Goal: Book appointment/travel/reservation

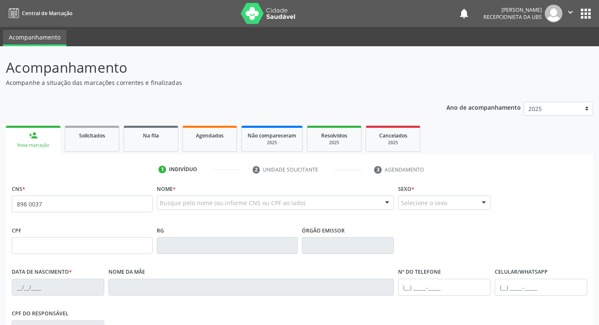
type input "898 0037 1752 2452"
type input "2[DATE]"
type input "[PERSON_NAME] Conçeição da [PERSON_NAME]"
type input "[PHONE_NUMBER]"
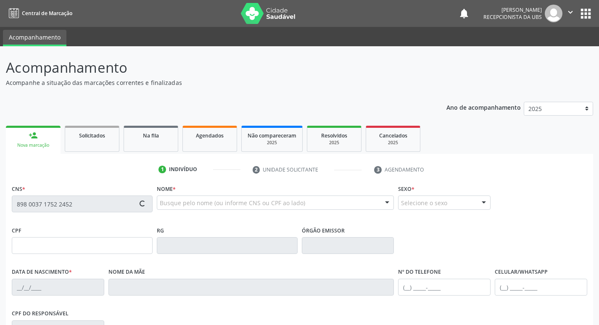
type input "122.029.064-52"
type input "65"
type input "166.692.724-48"
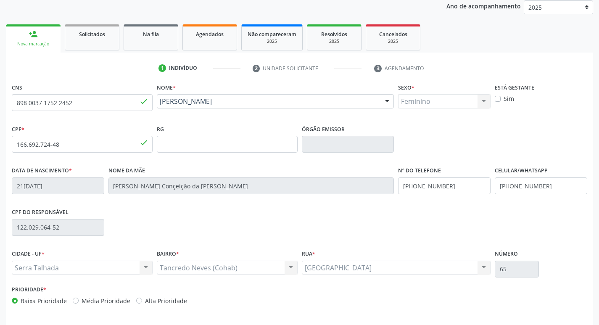
scroll to position [131, 0]
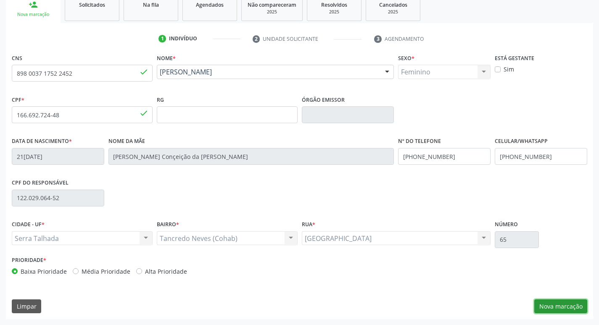
click at [564, 311] on button "Nova marcação" at bounding box center [560, 306] width 53 height 14
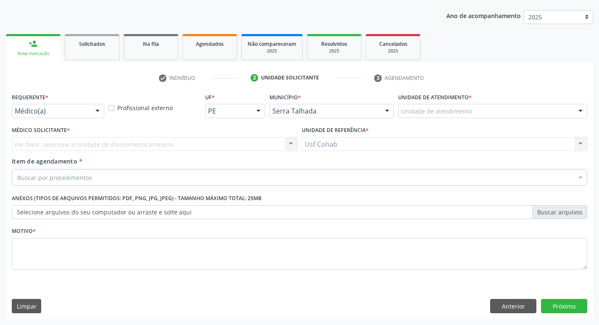
scroll to position [92, 0]
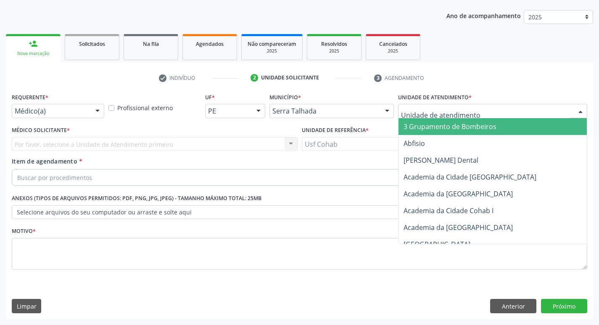
drag, startPoint x: 425, startPoint y: 114, endPoint x: 436, endPoint y: 111, distance: 11.7
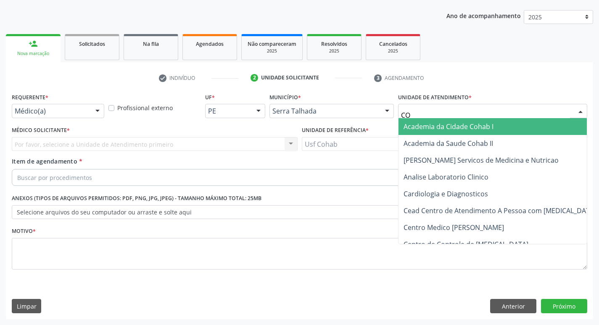
type input "COH"
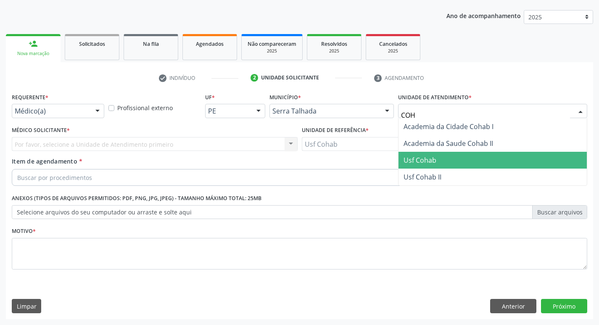
click at [431, 157] on span "Usf Cohab" at bounding box center [420, 160] width 33 height 9
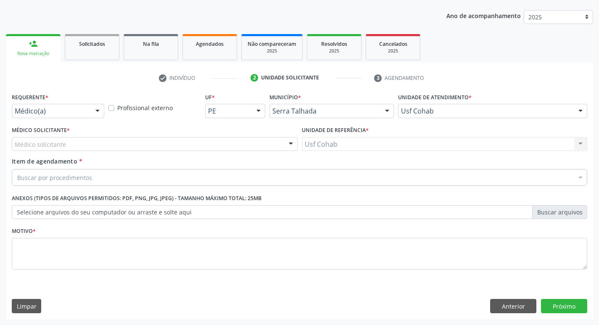
click at [265, 146] on div "Médico solicitante" at bounding box center [155, 144] width 286 height 14
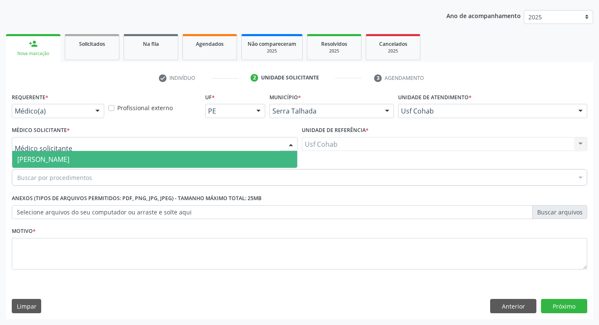
click at [235, 157] on span "[PERSON_NAME]" at bounding box center [154, 159] width 285 height 17
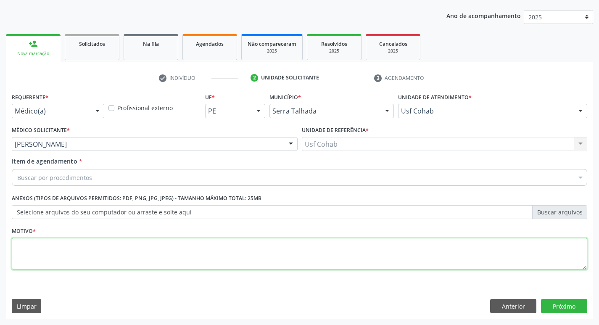
drag, startPoint x: 144, startPoint y: 248, endPoint x: 156, endPoint y: 242, distance: 13.5
click at [144, 249] on textarea at bounding box center [300, 254] width 576 height 32
type textarea "GESTANTE"
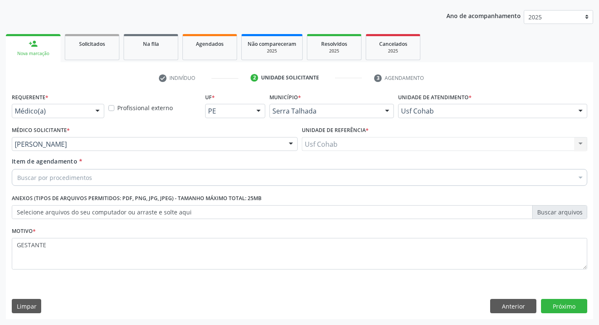
click at [194, 185] on div "Buscar por procedimentos" at bounding box center [300, 177] width 576 height 17
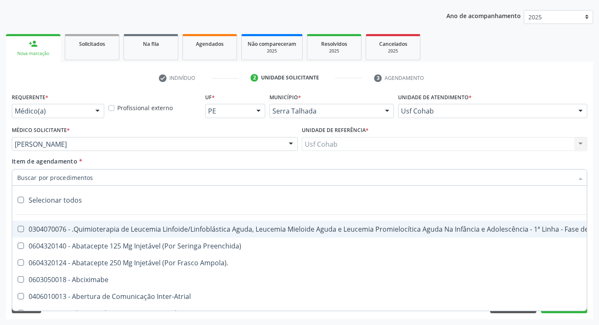
click at [200, 181] on input "Item de agendamento *" at bounding box center [295, 177] width 556 height 17
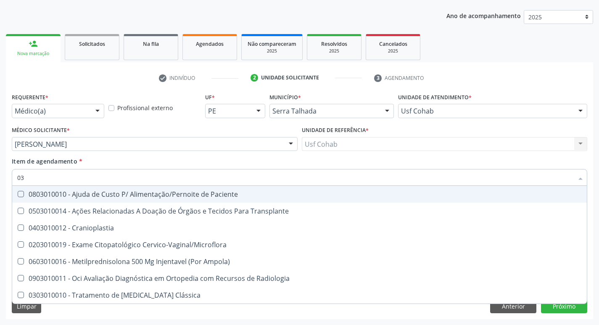
type input "0"
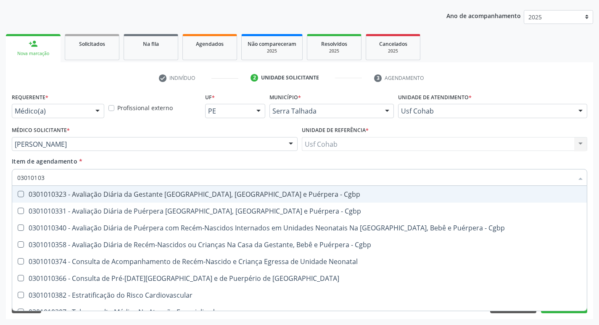
type input "030101036"
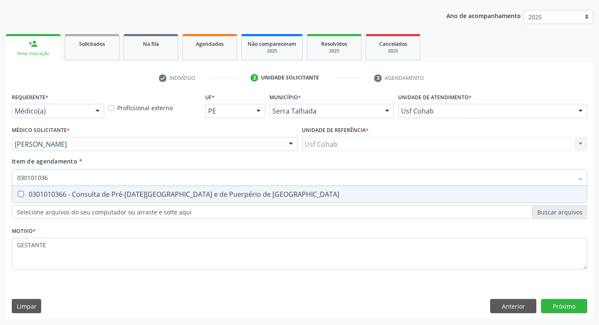
click at [192, 194] on div "0301010366 - Consulta de Pré-[DATE][GEOGRAPHIC_DATA] e de Puerpério de [GEOGRAP…" at bounding box center [299, 194] width 565 height 7
checkbox Risco "true"
click at [557, 305] on div "Requerente * Médico(a) Médico(a) Enfermeiro(a) Paciente Nenhum resultado encont…" at bounding box center [299, 205] width 587 height 228
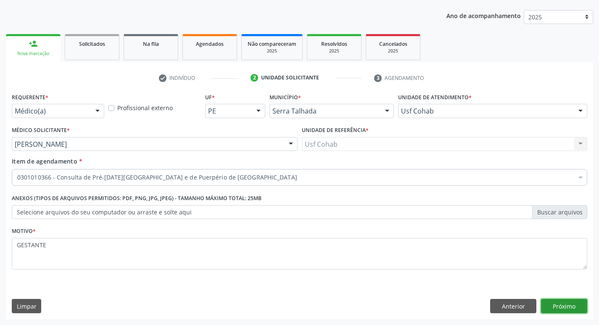
click at [557, 305] on button "Próximo" at bounding box center [564, 306] width 46 height 14
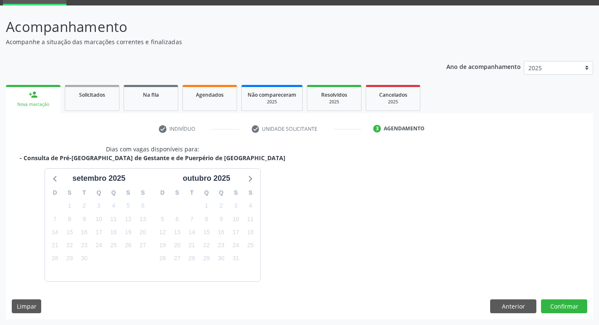
scroll to position [66, 0]
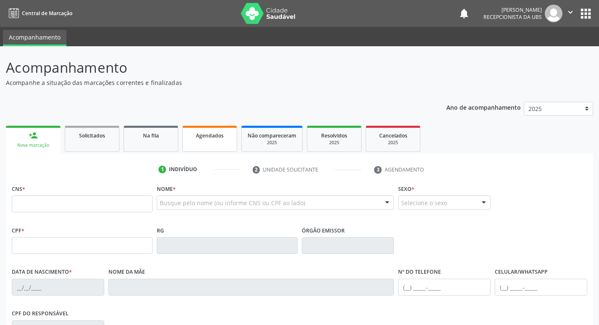
scroll to position [66, 0]
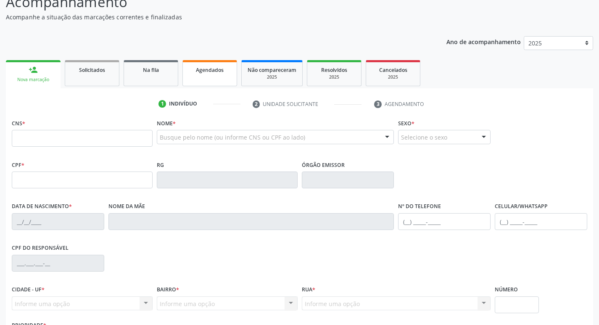
click at [208, 71] on span "Agendados" at bounding box center [210, 69] width 28 height 7
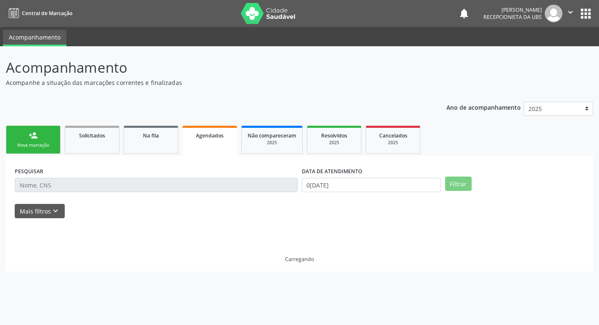
scroll to position [0, 0]
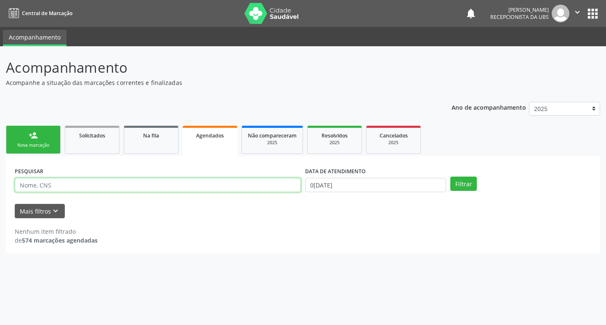
click at [224, 183] on input "text" at bounding box center [158, 185] width 286 height 14
type input "[PERSON_NAME]"
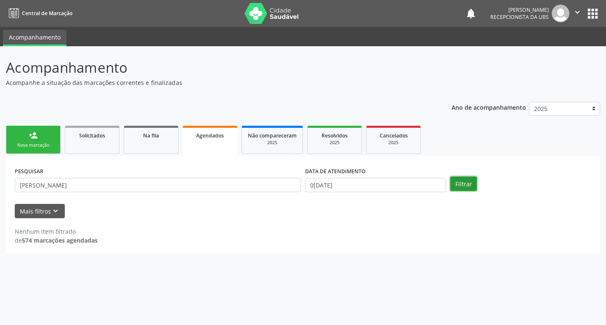
click at [467, 188] on button "Filtrar" at bounding box center [463, 184] width 26 height 14
click at [364, 183] on input "0[DATE]" at bounding box center [375, 185] width 141 height 14
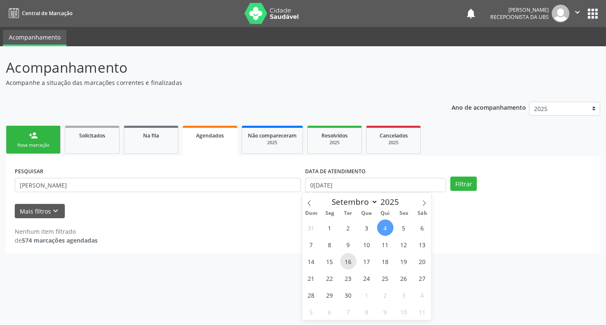
click at [349, 262] on span "16" at bounding box center [348, 261] width 16 height 16
type input "1[DATE]"
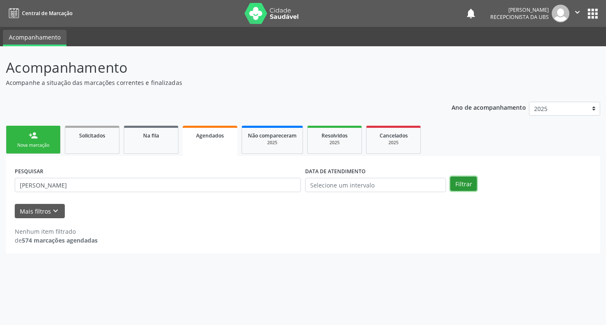
click at [465, 179] on button "Filtrar" at bounding box center [463, 184] width 26 height 14
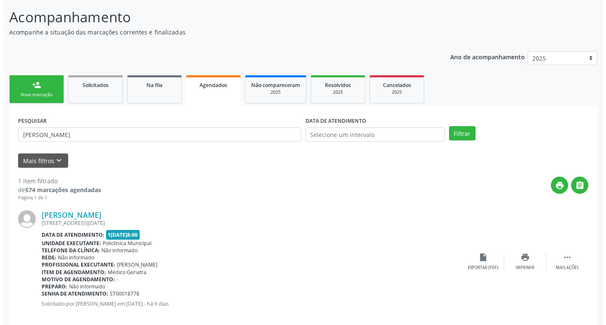
scroll to position [62, 0]
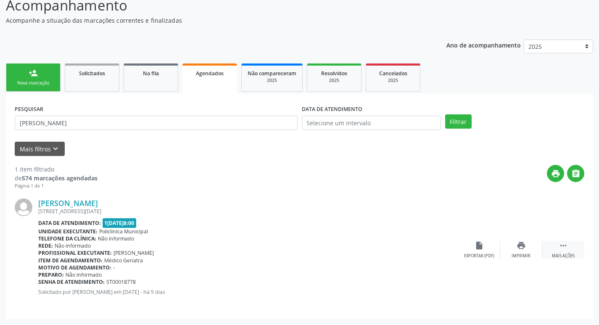
click at [564, 249] on icon "" at bounding box center [563, 245] width 9 height 9
click at [479, 251] on div "cancel Cancelar" at bounding box center [479, 250] width 42 height 18
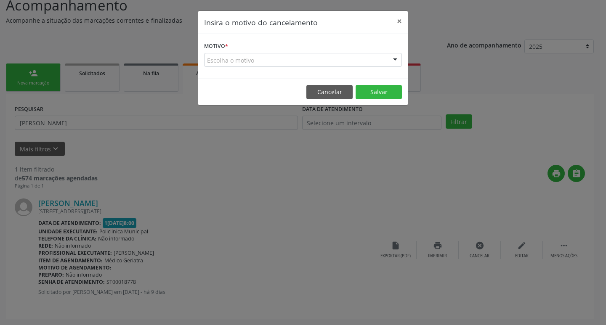
click at [319, 57] on div "Escolha o motivo" at bounding box center [303, 60] width 198 height 14
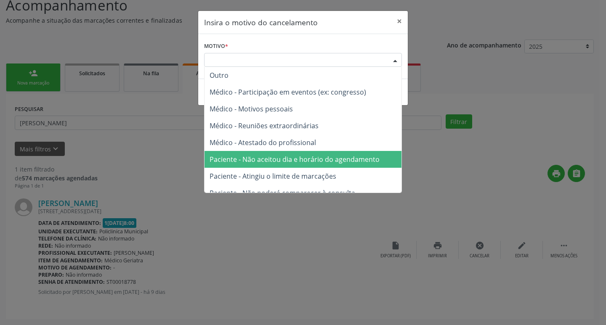
scroll to position [42, 0]
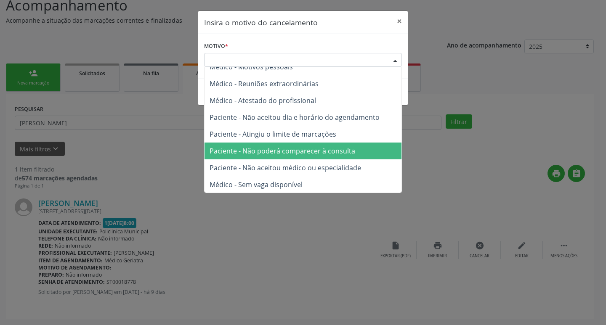
click at [295, 154] on span "Paciente - Não poderá comparecer à consulta" at bounding box center [282, 150] width 146 height 9
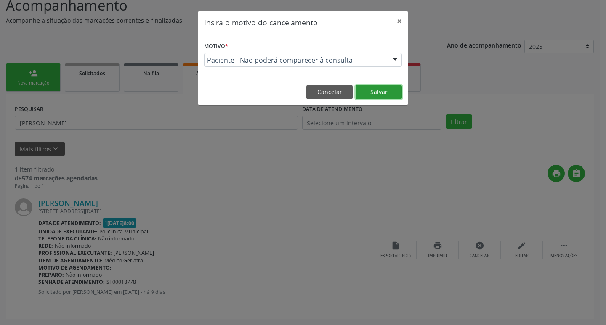
click at [379, 91] on button "Salvar" at bounding box center [378, 92] width 46 height 14
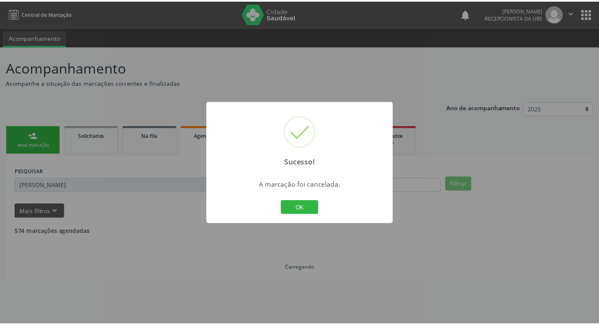
scroll to position [0, 0]
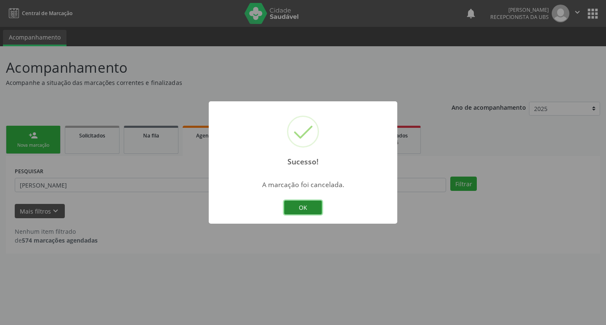
click at [303, 212] on button "OK" at bounding box center [303, 208] width 38 height 14
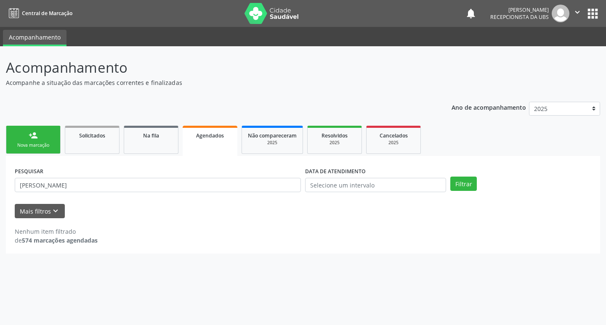
drag, startPoint x: 12, startPoint y: 148, endPoint x: 24, endPoint y: 142, distance: 13.4
click at [13, 148] on link "person_add Nova marcação" at bounding box center [33, 140] width 55 height 28
click at [23, 143] on div "Nova marcação" at bounding box center [33, 145] width 42 height 6
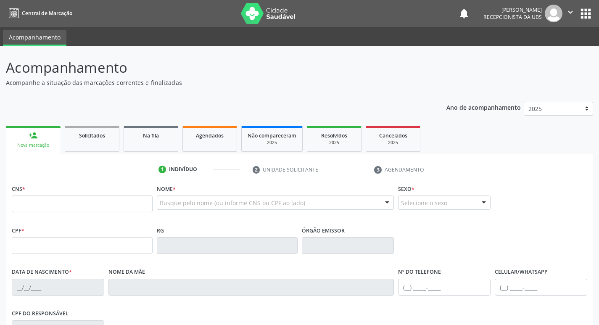
click at [92, 217] on fieldset "CNS *" at bounding box center [82, 201] width 141 height 36
drag, startPoint x: 97, startPoint y: 209, endPoint x: 105, endPoint y: 209, distance: 8.0
click at [97, 209] on input "text" at bounding box center [82, 204] width 141 height 17
type input "705 7024 6109 3430"
type input "989.232.344-00"
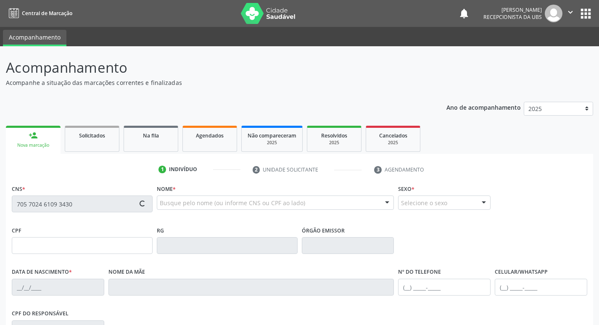
type input "[DATE]"
type input "[PERSON_NAME]"
type input "[PHONE_NUMBER]"
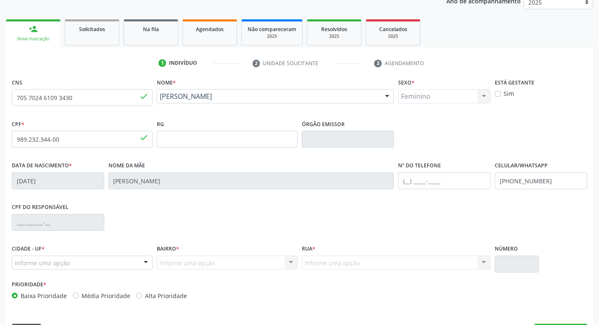
scroll to position [131, 0]
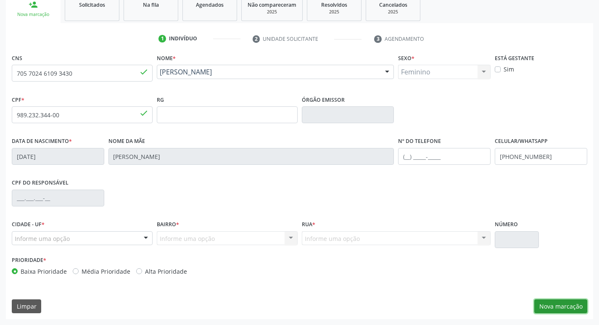
click at [562, 305] on button "Nova marcação" at bounding box center [560, 306] width 53 height 14
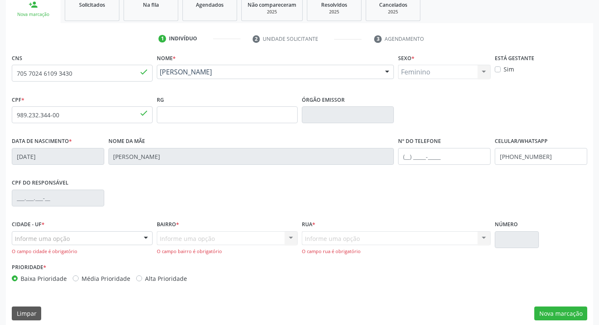
click at [87, 234] on div "Informe uma opção" at bounding box center [82, 238] width 141 height 14
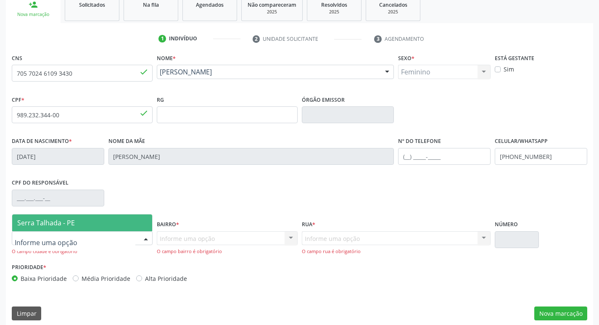
click at [88, 229] on span "Serra Talhada - PE" at bounding box center [82, 222] width 140 height 17
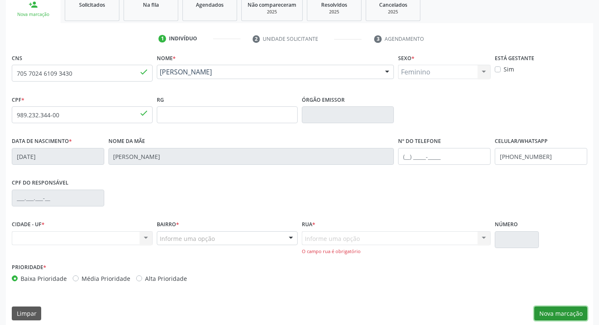
click at [565, 314] on button "Nova marcação" at bounding box center [560, 314] width 53 height 14
click at [257, 242] on div "Informe uma opção" at bounding box center [227, 238] width 141 height 14
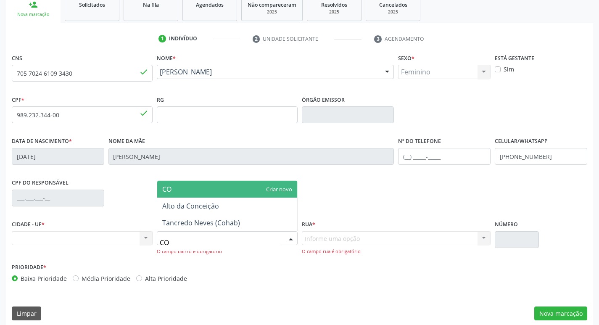
type input "COH"
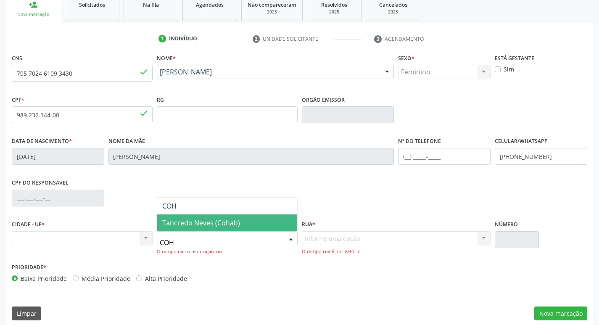
click at [245, 222] on span "Tancredo Neves (Cohab)" at bounding box center [227, 222] width 140 height 17
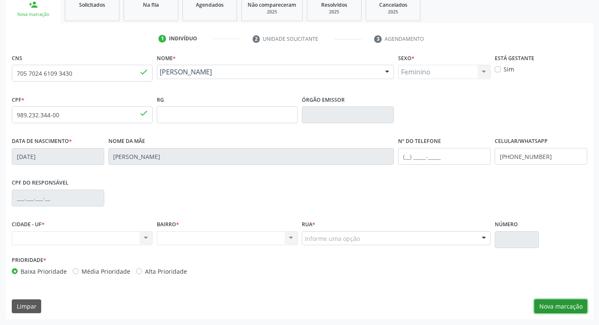
drag, startPoint x: 558, startPoint y: 310, endPoint x: 552, endPoint y: 309, distance: 6.0
click at [558, 310] on button "Nova marcação" at bounding box center [560, 306] width 53 height 14
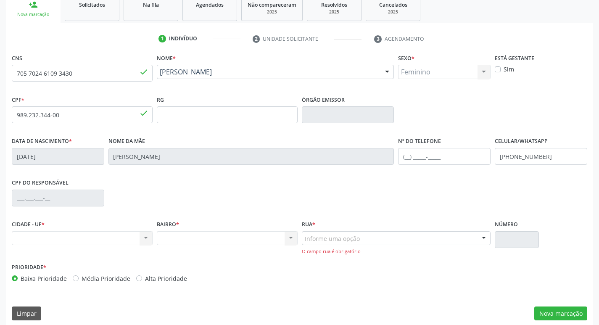
click at [447, 238] on div "Informe uma opção" at bounding box center [396, 238] width 189 height 14
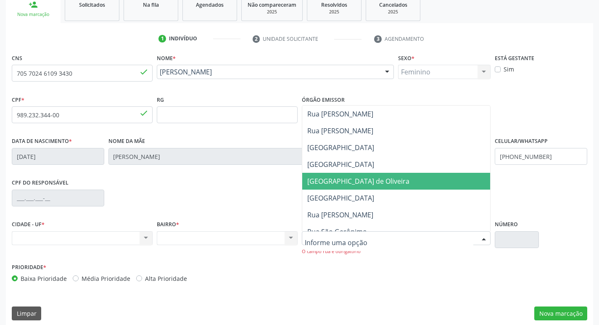
click at [365, 181] on span "[GEOGRAPHIC_DATA] de Oliveira" at bounding box center [358, 181] width 102 height 9
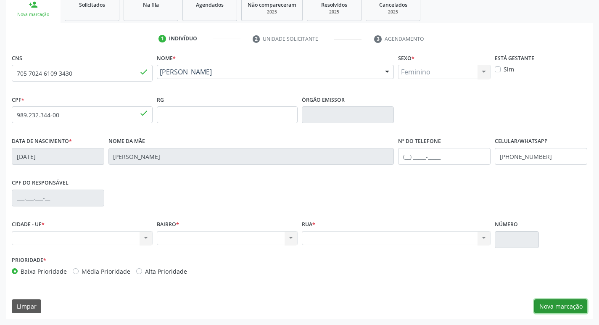
click at [553, 305] on button "Nova marcação" at bounding box center [560, 306] width 53 height 14
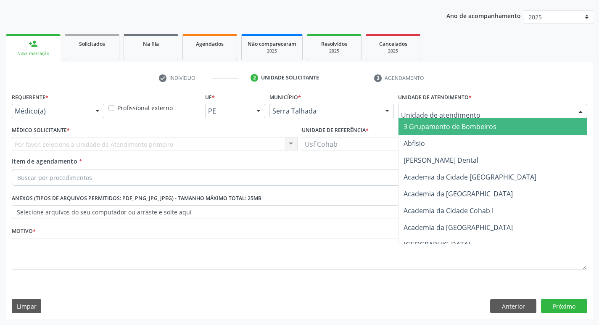
click at [511, 104] on div at bounding box center [492, 111] width 189 height 14
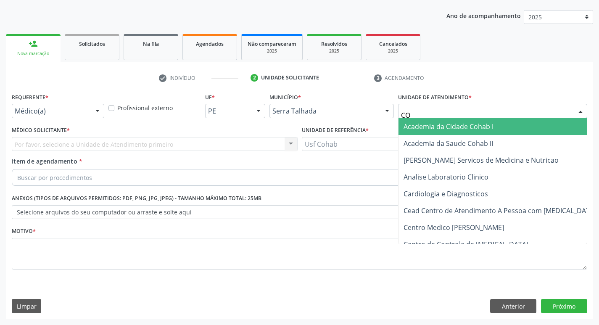
type input "COH"
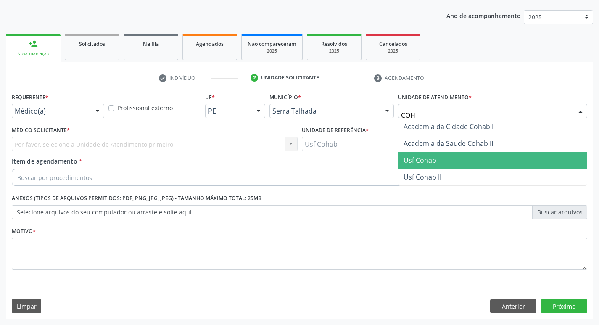
click at [436, 154] on span "Usf Cohab" at bounding box center [493, 160] width 188 height 17
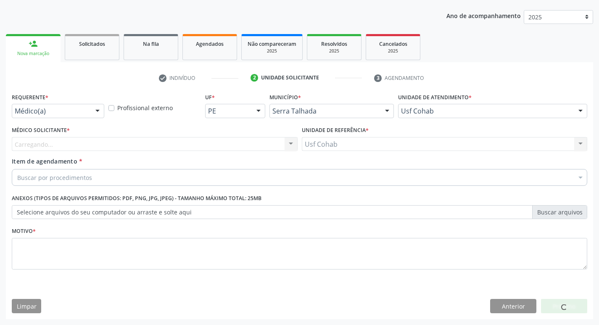
click at [262, 147] on div "Carregando... Nenhum resultado encontrado para: " " Não há nenhuma opção para s…" at bounding box center [155, 144] width 286 height 14
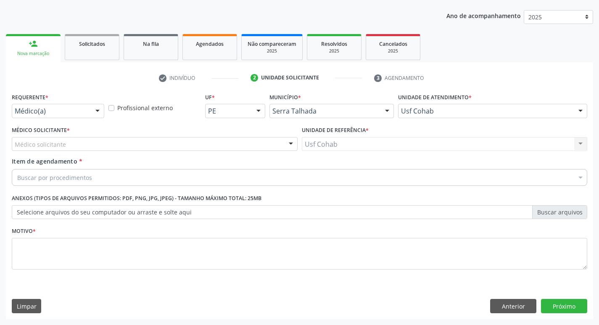
click at [202, 137] on div "Médico solicitante" at bounding box center [155, 144] width 286 height 14
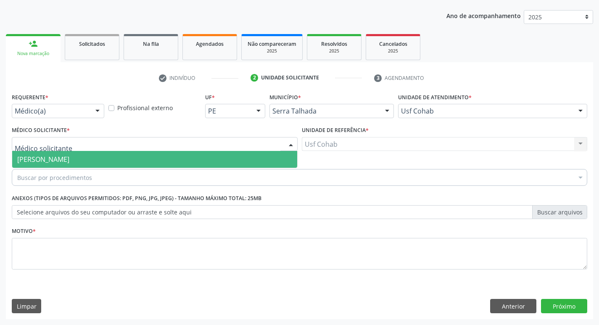
click at [153, 156] on span "[PERSON_NAME]" at bounding box center [154, 159] width 285 height 17
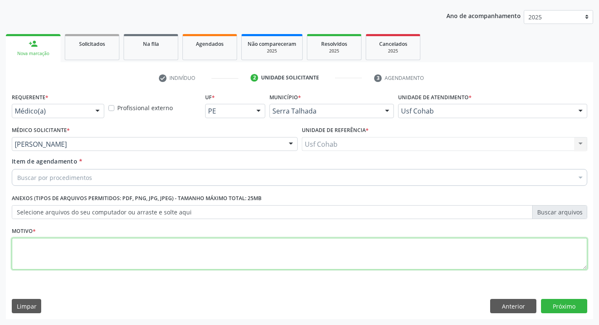
click at [119, 262] on textarea at bounding box center [300, 254] width 576 height 32
type textarea "-"
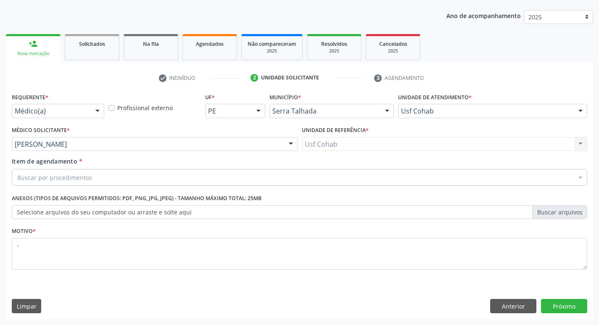
click at [167, 178] on div "Buscar por procedimentos" at bounding box center [300, 177] width 576 height 17
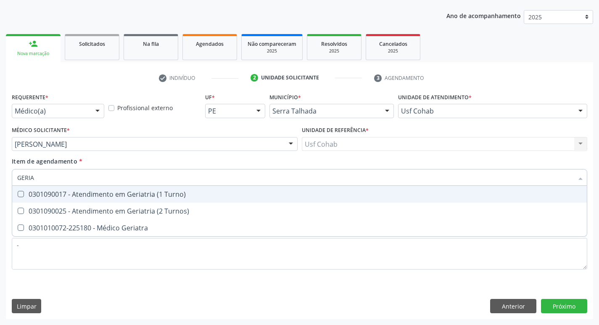
type input "GERIAT"
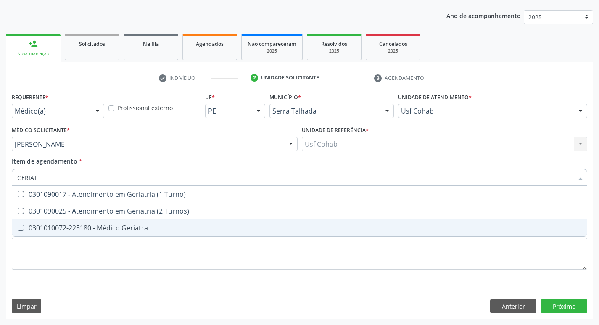
click at [151, 225] on div "0301010072-225180 - Médico Geriatra" at bounding box center [299, 228] width 565 height 7
checkbox Geriatra "true"
click at [558, 303] on div "Requerente * Médico(a) Médico(a) Enfermeiro(a) Paciente Nenhum resultado encont…" at bounding box center [299, 205] width 587 height 228
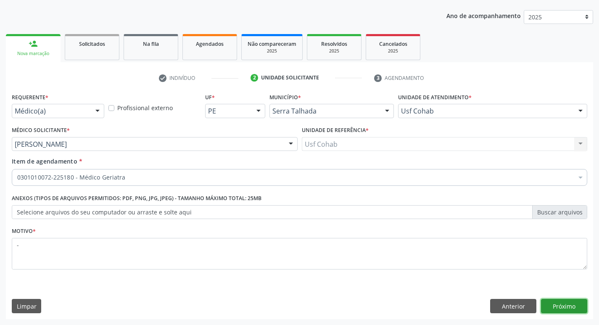
click at [558, 301] on button "Próximo" at bounding box center [564, 306] width 46 height 14
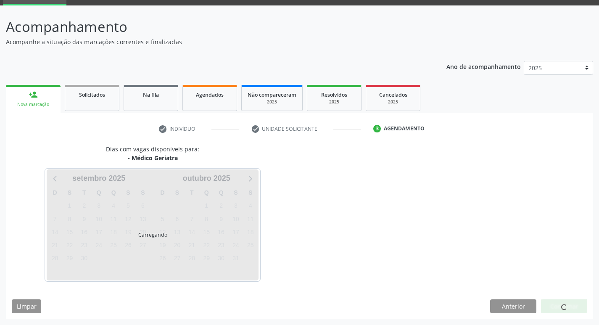
scroll to position [41, 0]
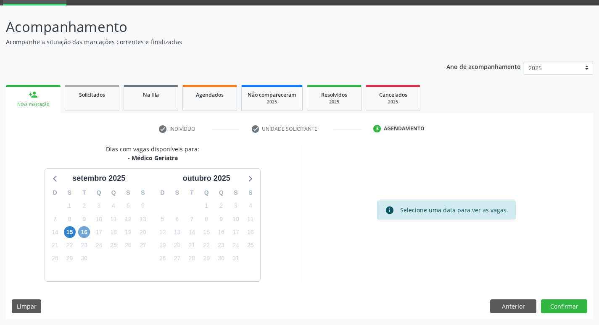
click at [81, 231] on span "16" at bounding box center [84, 232] width 12 height 12
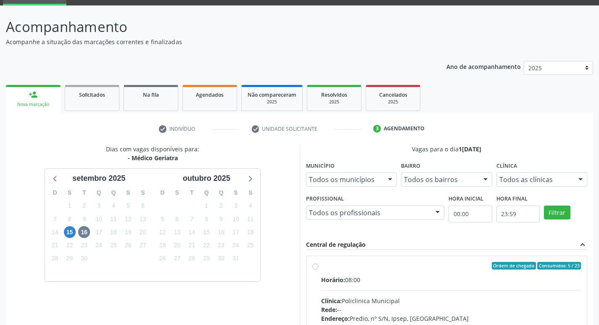
click at [445, 279] on div "Horário: 08:00" at bounding box center [451, 279] width 260 height 9
click at [318, 270] on input "Ordem de chegada Consumidos: 5 / 23 Horário: 08:00 Clínica: Policlinica Municip…" at bounding box center [315, 266] width 6 height 8
radio input "true"
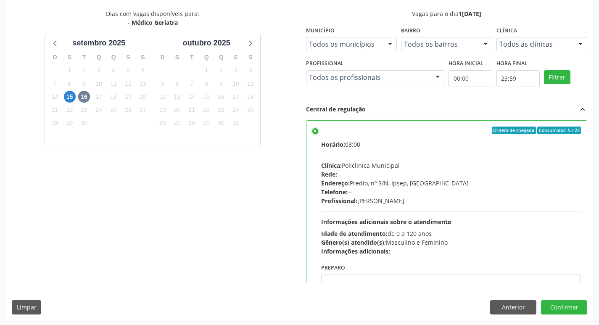
scroll to position [177, 0]
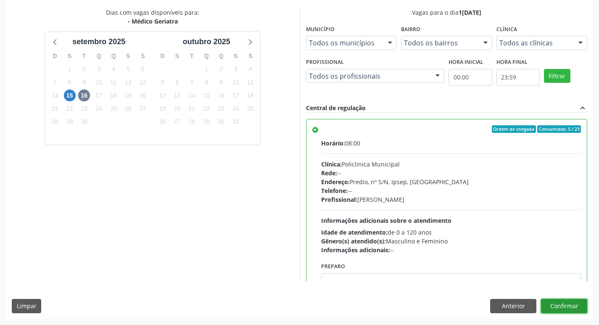
click at [565, 304] on button "Confirmar" at bounding box center [564, 306] width 46 height 14
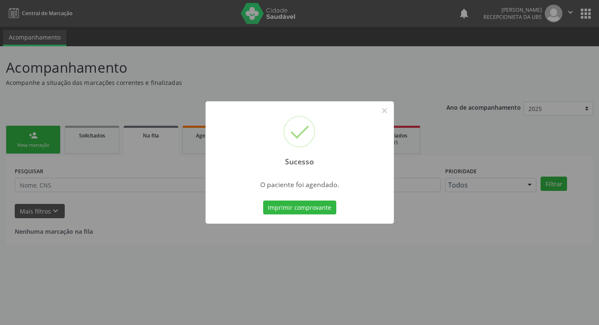
scroll to position [0, 0]
click at [299, 213] on button "Imprimir comprovante" at bounding box center [302, 208] width 73 height 14
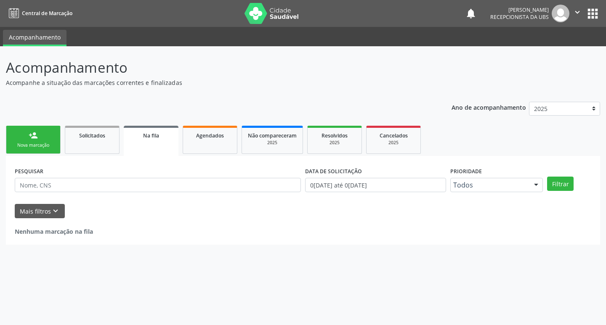
click at [31, 149] on link "person_add Nova marcação" at bounding box center [33, 140] width 55 height 28
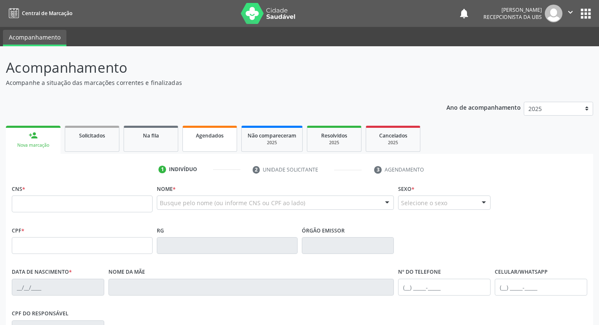
click at [191, 135] on div "Agendados" at bounding box center [210, 135] width 42 height 9
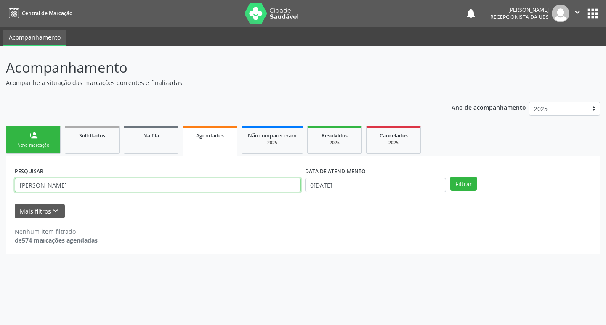
drag, startPoint x: 215, startPoint y: 190, endPoint x: 229, endPoint y: 185, distance: 14.9
click at [221, 188] on input "[PERSON_NAME]" at bounding box center [158, 185] width 286 height 14
type input "M"
type input "[PERSON_NAME]"
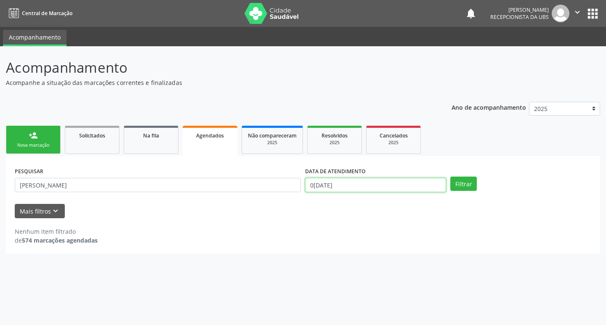
click at [443, 180] on input "0[DATE]" at bounding box center [375, 185] width 141 height 14
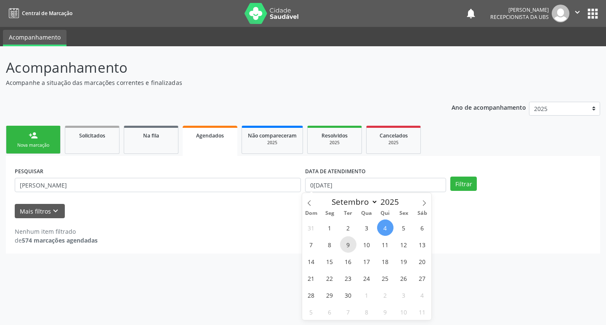
click at [349, 245] on span "9" at bounding box center [348, 244] width 16 height 16
type input "[DATE]"
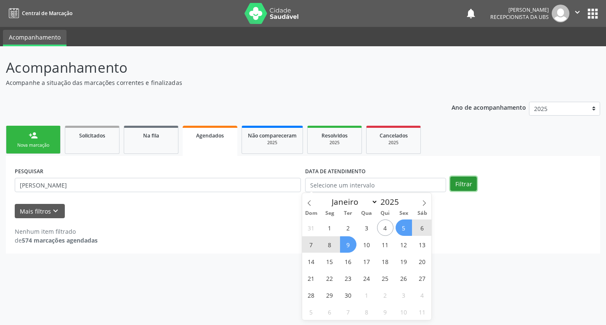
click at [462, 177] on button "Filtrar" at bounding box center [463, 184] width 26 height 14
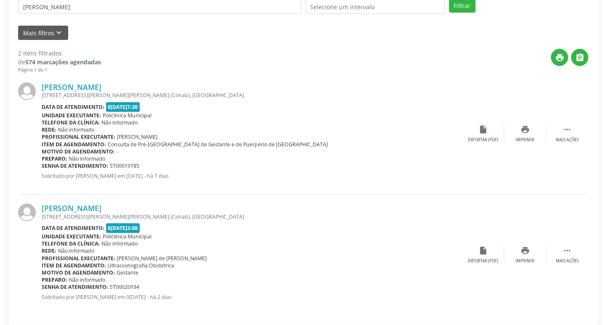
scroll to position [184, 0]
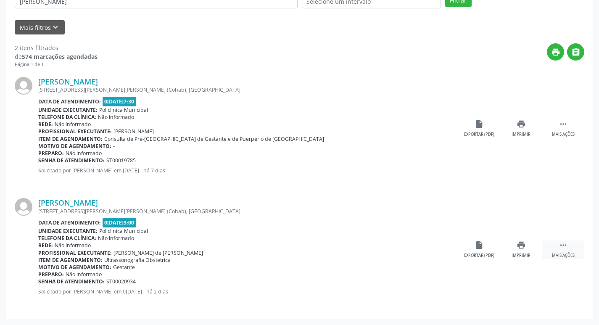
click at [576, 246] on div " Mais ações" at bounding box center [563, 250] width 42 height 18
click at [476, 250] on icon "cancel" at bounding box center [479, 245] width 9 height 9
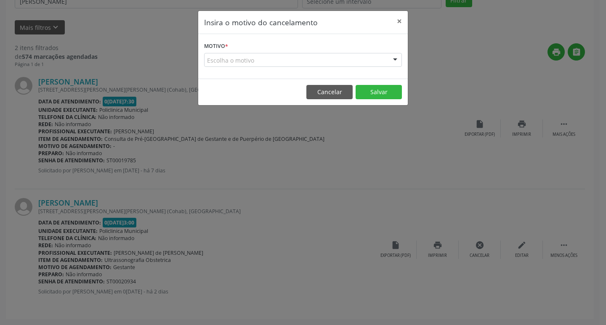
click at [286, 61] on div "Escolha o motivo" at bounding box center [303, 60] width 198 height 14
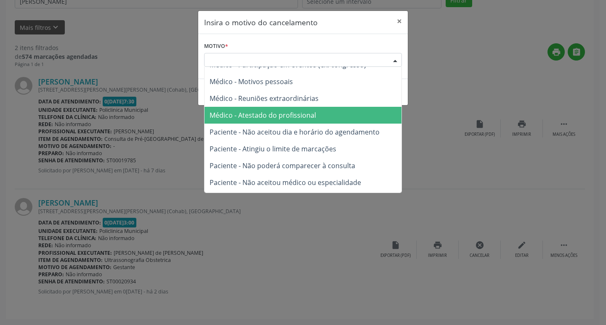
scroll to position [42, 0]
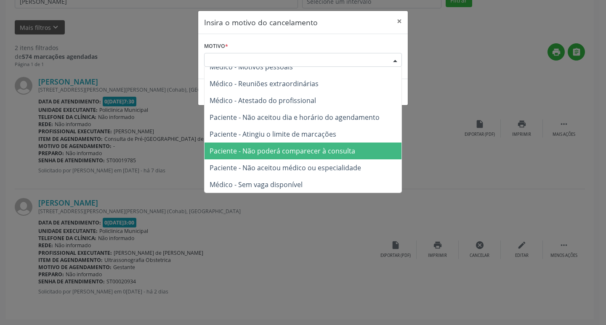
click at [269, 154] on span "Paciente - Não poderá comparecer à consulta" at bounding box center [282, 150] width 146 height 9
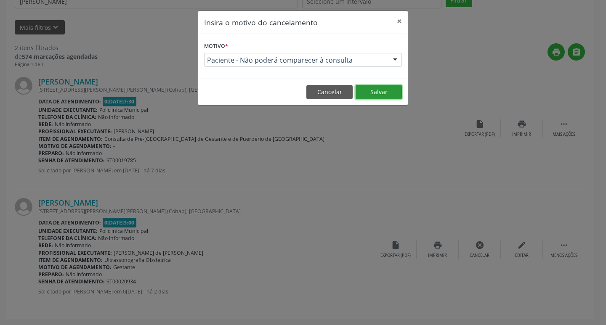
click at [376, 91] on button "Salvar" at bounding box center [378, 92] width 46 height 14
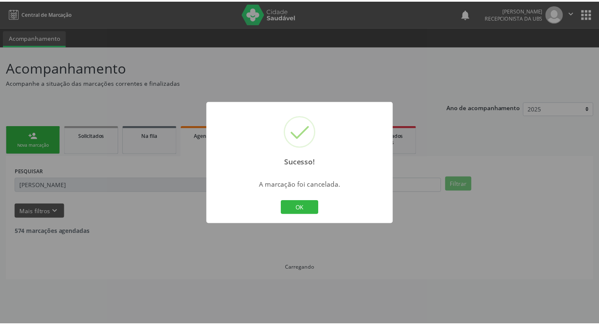
scroll to position [0, 0]
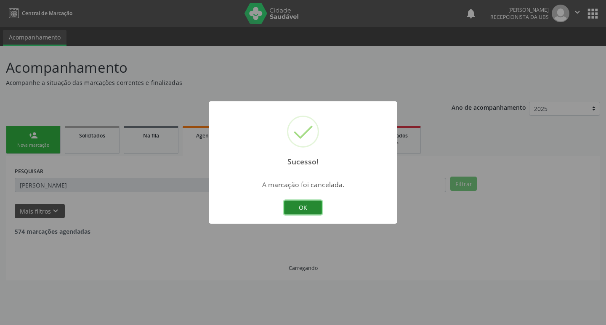
click at [307, 209] on button "OK" at bounding box center [303, 208] width 38 height 14
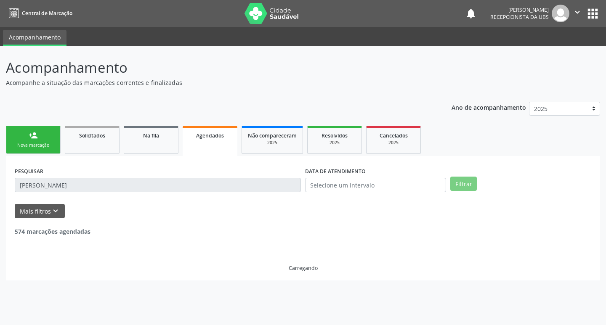
click at [45, 146] on div "Nova marcação" at bounding box center [33, 145] width 42 height 6
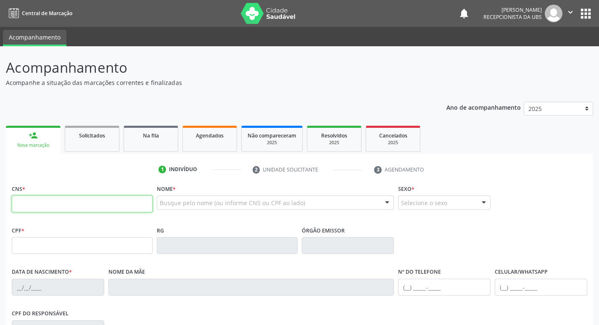
click at [48, 197] on input "text" at bounding box center [82, 204] width 141 height 17
click at [71, 207] on input "text" at bounding box center [82, 204] width 141 height 17
type input "898 0029 6551 4432"
type input "0[DATE]"
type input "Singrid [PERSON_NAME]"
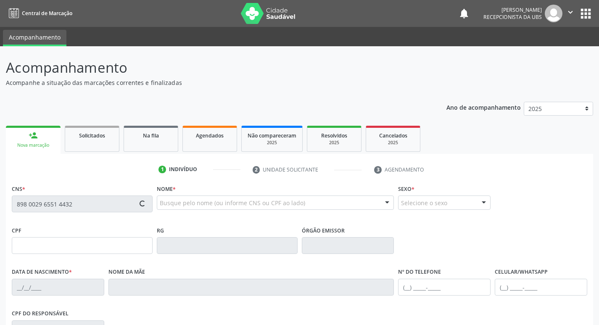
type input "[PHONE_NUMBER]"
type input "086.461.654-69"
type input "47"
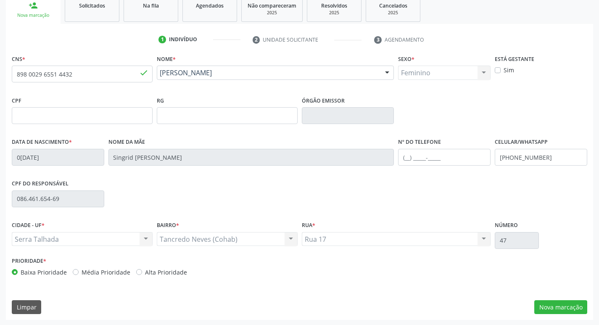
scroll to position [131, 0]
click at [562, 308] on button "Nova marcação" at bounding box center [560, 306] width 53 height 14
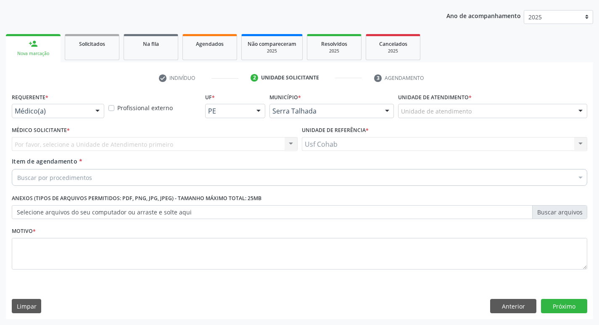
scroll to position [92, 0]
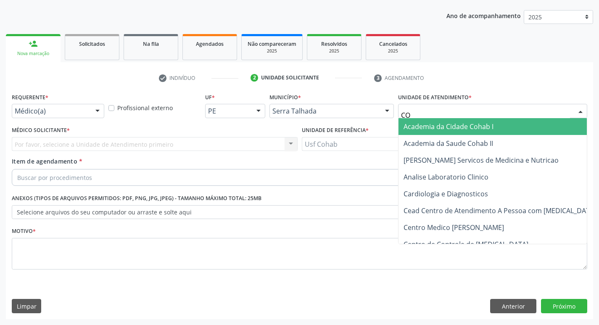
type input "COH"
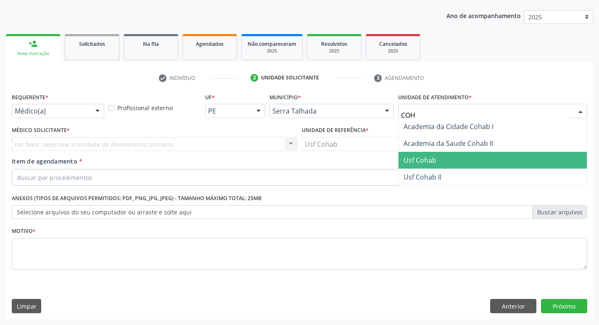
click at [442, 155] on span "Usf Cohab" at bounding box center [493, 160] width 188 height 17
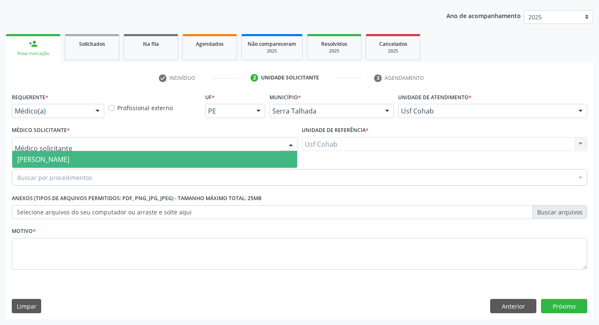
click at [276, 143] on div at bounding box center [155, 144] width 286 height 14
click at [243, 159] on span "[PERSON_NAME]" at bounding box center [154, 159] width 285 height 17
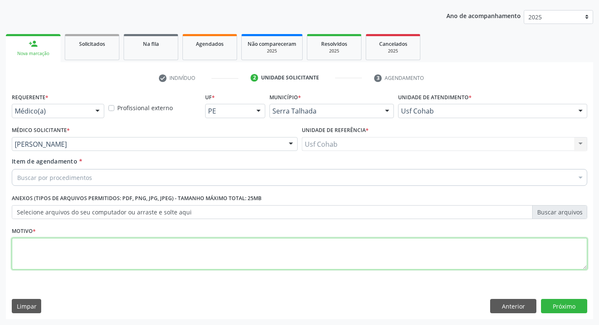
click at [185, 240] on textarea at bounding box center [300, 254] width 576 height 32
type textarea "-"
type textarea "g"
type textarea "Gestante"
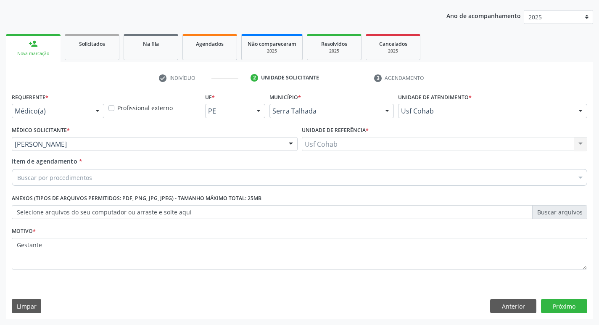
click at [138, 181] on div "Buscar por procedimentos" at bounding box center [300, 177] width 576 height 17
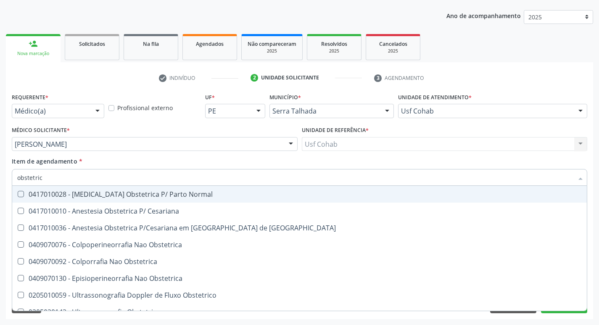
type input "obstetrica"
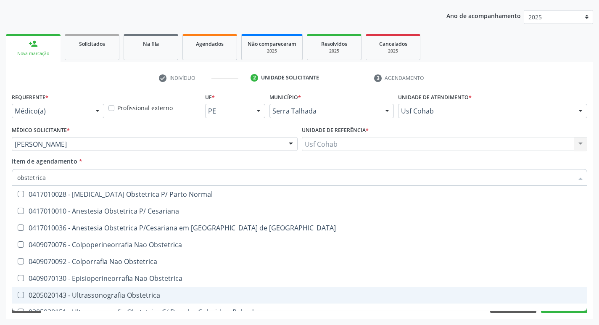
click at [133, 295] on div "0205020143 - Ultrassonografia Obstetrica" at bounding box center [299, 295] width 565 height 7
checkbox Obstetrica "true"
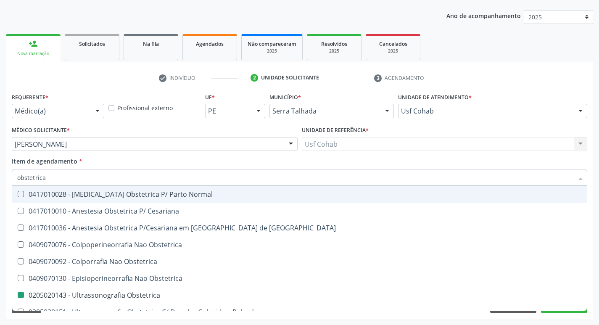
click at [362, 167] on div "Item de agendamento * obstetrica Desfazer seleção 0417010028 - [MEDICAL_DATA] O…" at bounding box center [300, 170] width 576 height 26
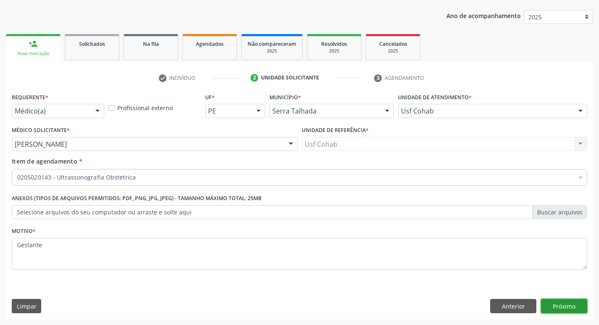
click at [562, 307] on button "Próximo" at bounding box center [564, 306] width 46 height 14
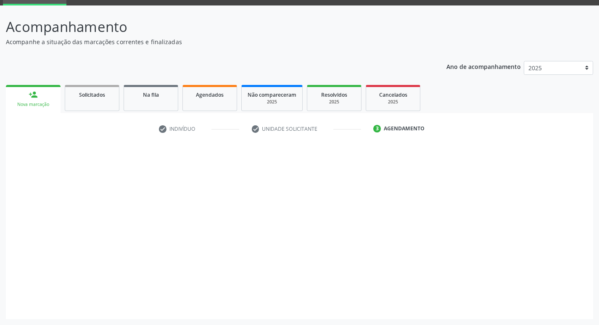
scroll to position [41, 0]
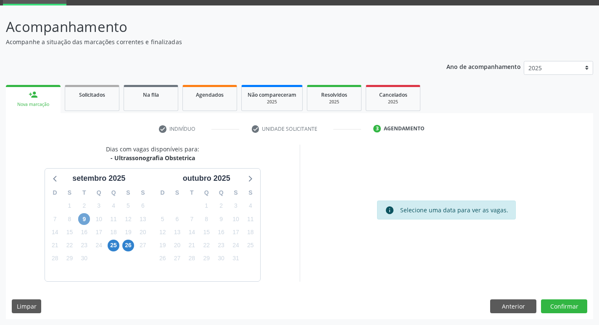
click at [87, 220] on span "9" at bounding box center [84, 219] width 12 height 12
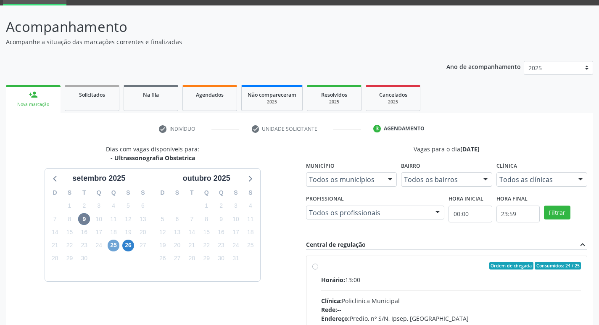
click at [108, 248] on span "25" at bounding box center [114, 246] width 12 height 12
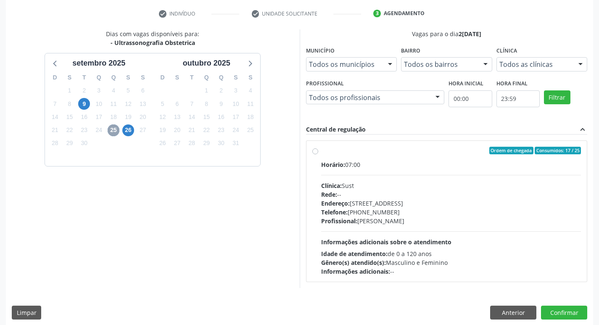
scroll to position [162, 0]
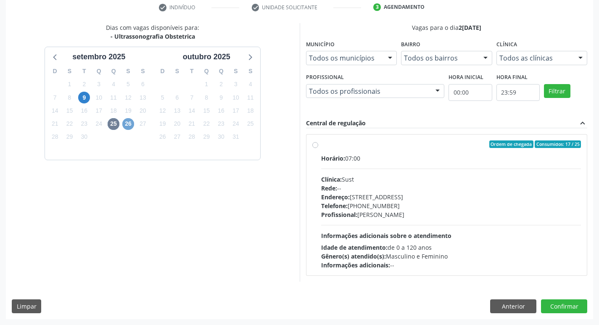
click at [132, 127] on span "26" at bounding box center [128, 124] width 12 height 12
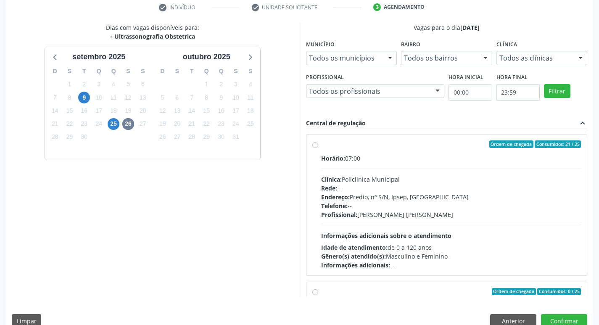
click at [364, 156] on div "Horário: 07:00" at bounding box center [451, 158] width 260 height 9
click at [318, 148] on input "Ordem de chegada Consumidos: 21 / 25 Horário: 07:00 Clínica: Policlinica Munici…" at bounding box center [315, 144] width 6 height 8
radio input "true"
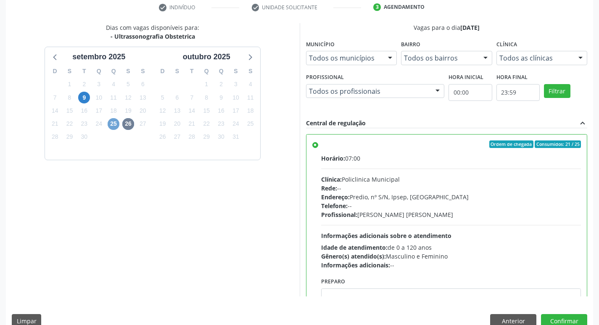
drag, startPoint x: 111, startPoint y: 129, endPoint x: 143, endPoint y: 133, distance: 31.8
click at [112, 128] on span "25" at bounding box center [114, 124] width 12 height 12
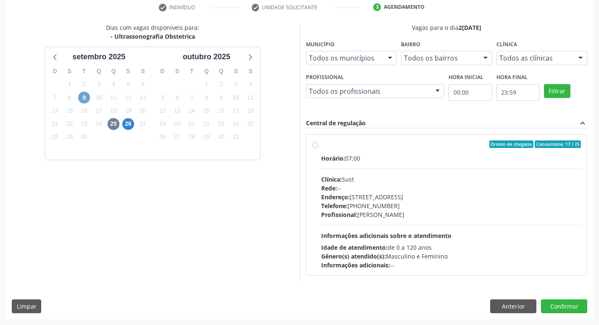
click at [85, 98] on span "9" at bounding box center [84, 98] width 12 height 12
click at [127, 124] on span "26" at bounding box center [128, 124] width 12 height 12
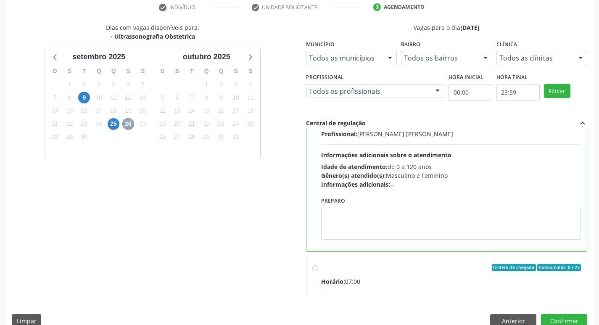
scroll to position [84, 0]
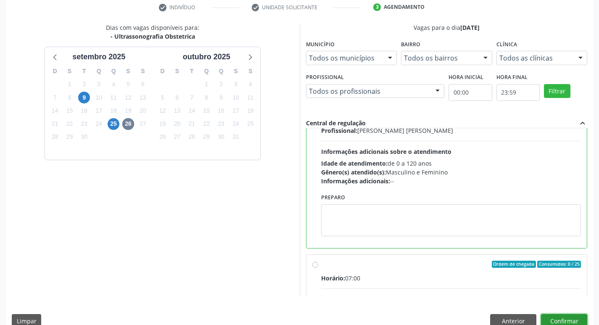
click at [562, 321] on button "Confirmar" at bounding box center [564, 321] width 46 height 14
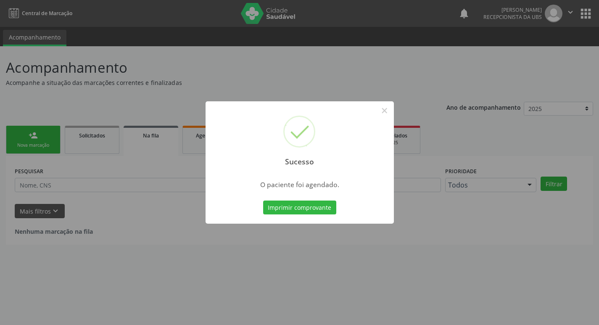
scroll to position [0, 0]
click at [286, 203] on button "Imprimir comprovante" at bounding box center [302, 208] width 73 height 14
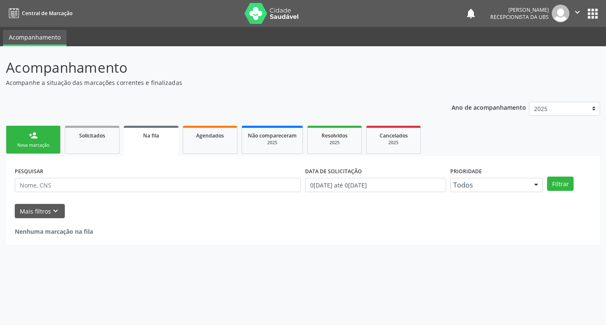
click at [24, 153] on link "person_add Nova marcação" at bounding box center [33, 140] width 55 height 28
click at [40, 136] on link "person_add Nova marcação" at bounding box center [33, 140] width 55 height 28
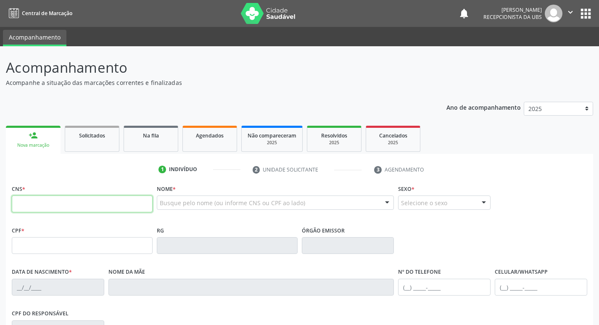
click at [79, 206] on input "text" at bounding box center [82, 204] width 141 height 17
type input "898 0037 1752 2452"
type input "166.692.724-48"
type input "2[DATE]"
type input "[PERSON_NAME] Conçeição da [PERSON_NAME]"
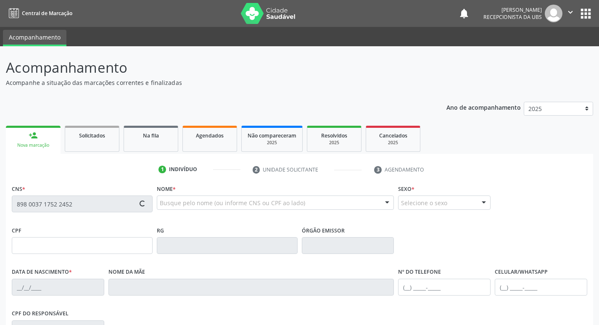
type input "[PHONE_NUMBER]"
type input "122.029.064-52"
type input "65"
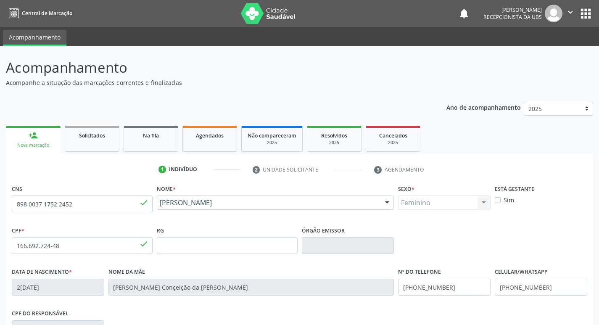
scroll to position [131, 0]
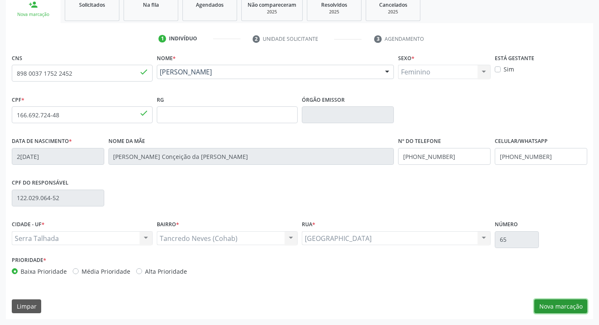
click at [570, 309] on button "Nova marcação" at bounding box center [560, 306] width 53 height 14
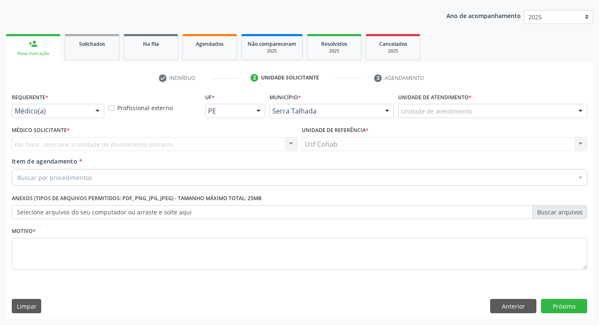
scroll to position [92, 0]
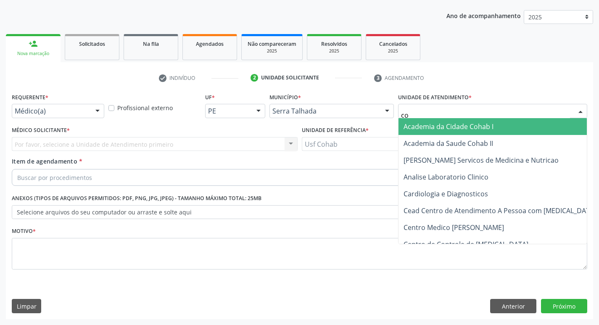
type input "coh"
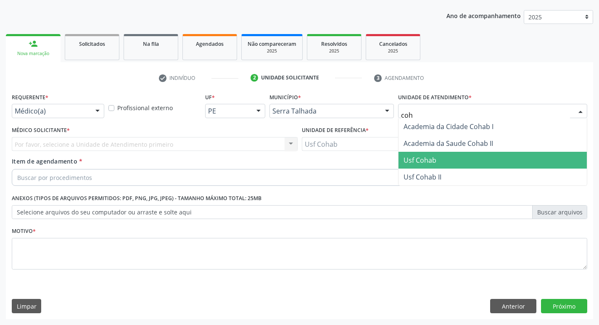
click at [431, 153] on span "Usf Cohab" at bounding box center [493, 160] width 188 height 17
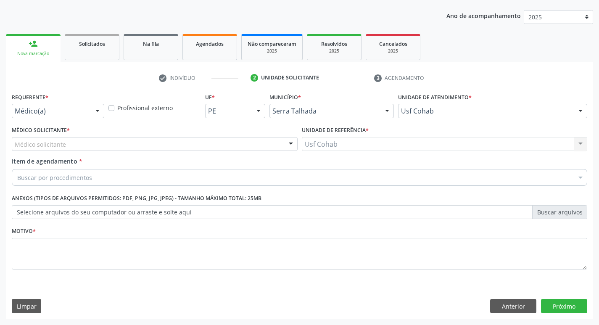
click at [175, 144] on div "Médico solicitante" at bounding box center [155, 144] width 286 height 14
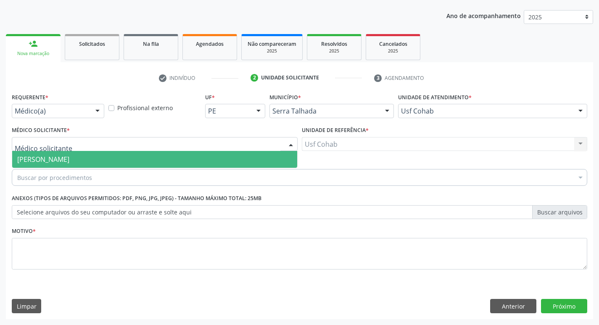
click at [155, 162] on span "[PERSON_NAME]" at bounding box center [154, 159] width 285 height 17
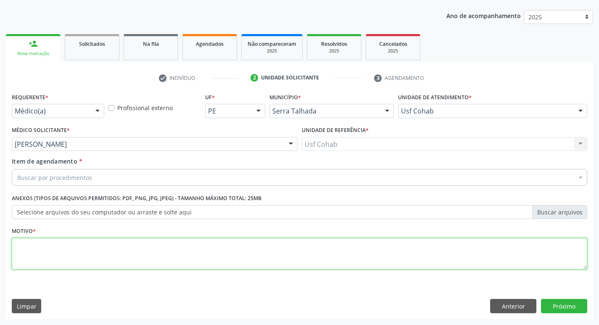
drag, startPoint x: 77, startPoint y: 258, endPoint x: 83, endPoint y: 241, distance: 18.0
click at [78, 251] on textarea at bounding box center [300, 254] width 576 height 32
type textarea "Gestante"
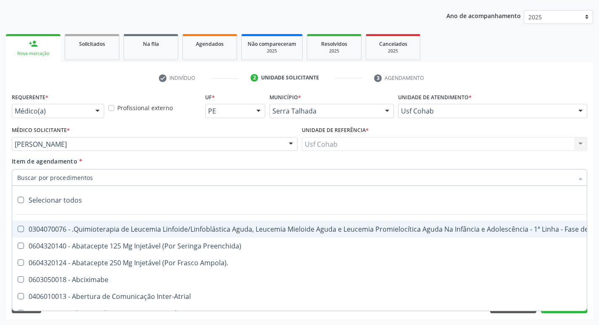
click at [58, 178] on input "Item de agendamento *" at bounding box center [295, 177] width 556 height 17
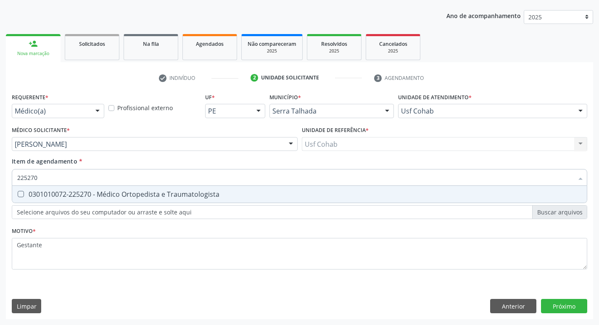
click at [101, 179] on input "225270" at bounding box center [295, 177] width 556 height 17
type input "2"
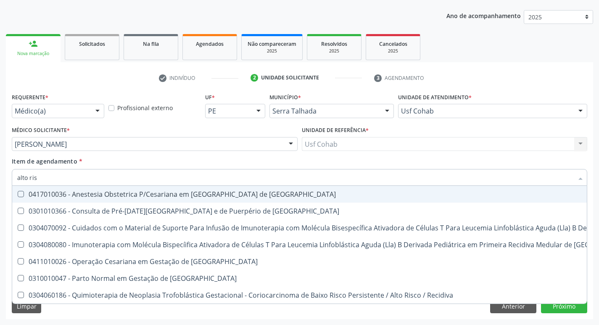
type input "alto ris"
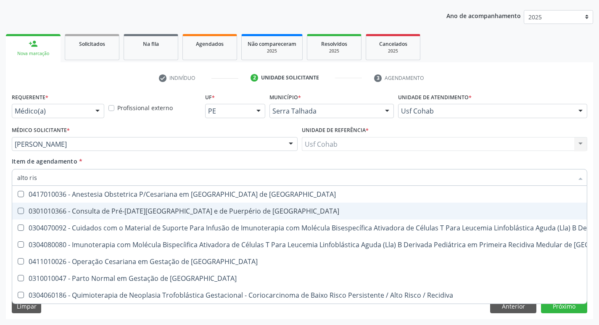
click at [134, 210] on div "0301010366 - Consulta de Pré-[DATE][GEOGRAPHIC_DATA] e de Puerpério de [GEOGRAP…" at bounding box center [449, 211] width 864 height 7
checkbox Risco "true"
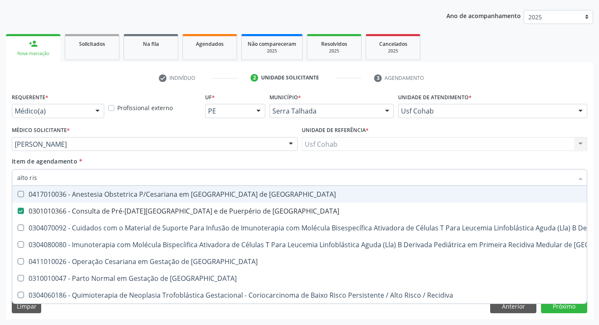
click at [404, 197] on div "0417010036 - Anestesia Obstetrica P/Cesariana em [GEOGRAPHIC_DATA] de [GEOGRAPH…" at bounding box center [449, 194] width 864 height 7
click at [397, 199] on span "0417010036 - Anestesia Obstetrica P/Cesariana em [GEOGRAPHIC_DATA] de [GEOGRAPH…" at bounding box center [449, 194] width 874 height 17
checkbox Risco "false"
click at [382, 161] on div "Item de agendamento * alto ris Desfazer seleção 0417010036 - Anestesia Obstetri…" at bounding box center [300, 170] width 576 height 26
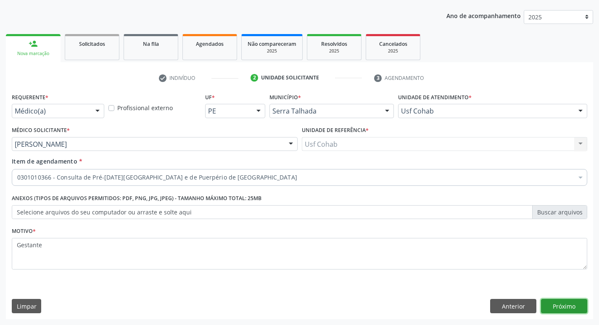
click at [561, 307] on button "Próximo" at bounding box center [564, 306] width 46 height 14
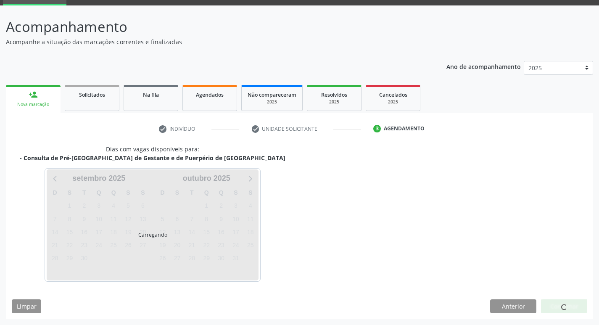
scroll to position [41, 0]
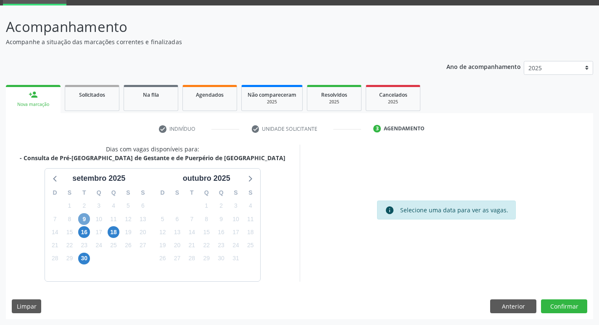
click at [85, 217] on span "9" at bounding box center [84, 219] width 12 height 12
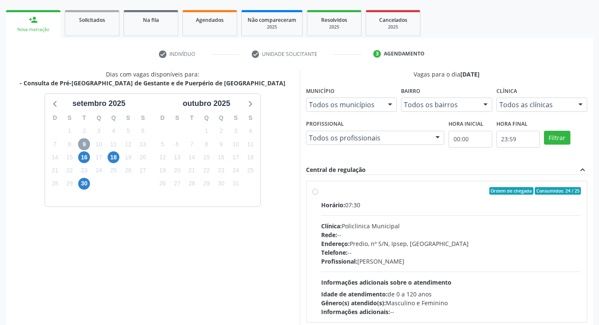
scroll to position [125, 0]
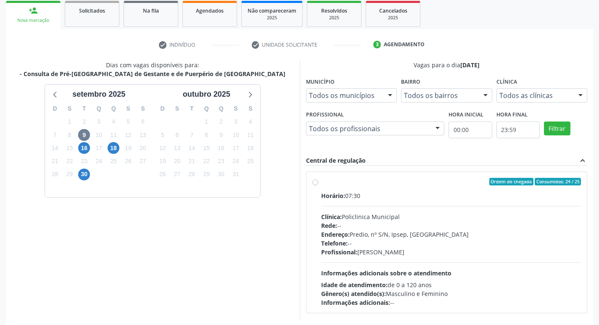
click at [495, 227] on div "Rede: --" at bounding box center [451, 225] width 260 height 9
click at [318, 185] on input "Ordem de chegada Consumidos: 24 / 25 Horário: 07:30 Clínica: Policlinica Munici…" at bounding box center [315, 182] width 6 height 8
radio input "true"
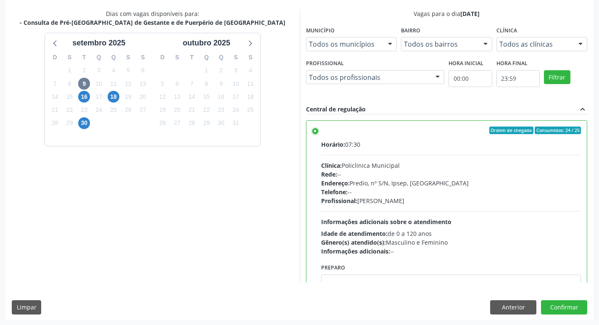
scroll to position [177, 0]
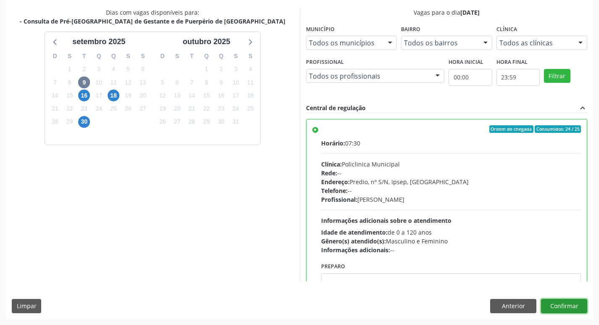
click at [570, 302] on button "Confirmar" at bounding box center [564, 306] width 46 height 14
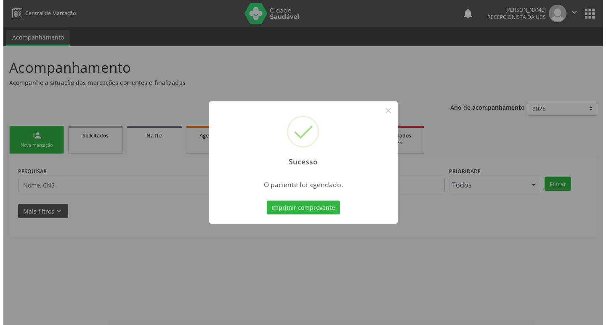
scroll to position [0, 0]
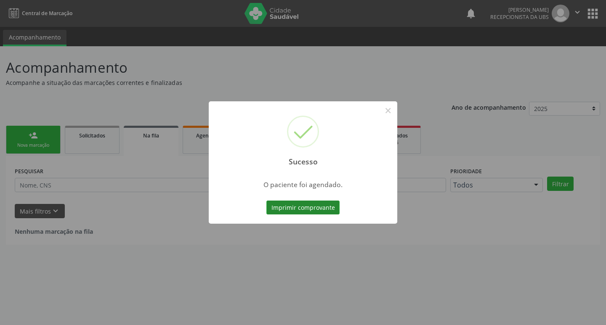
click at [280, 206] on button "Imprimir comprovante" at bounding box center [302, 208] width 73 height 14
